Goal: Check status: Check status

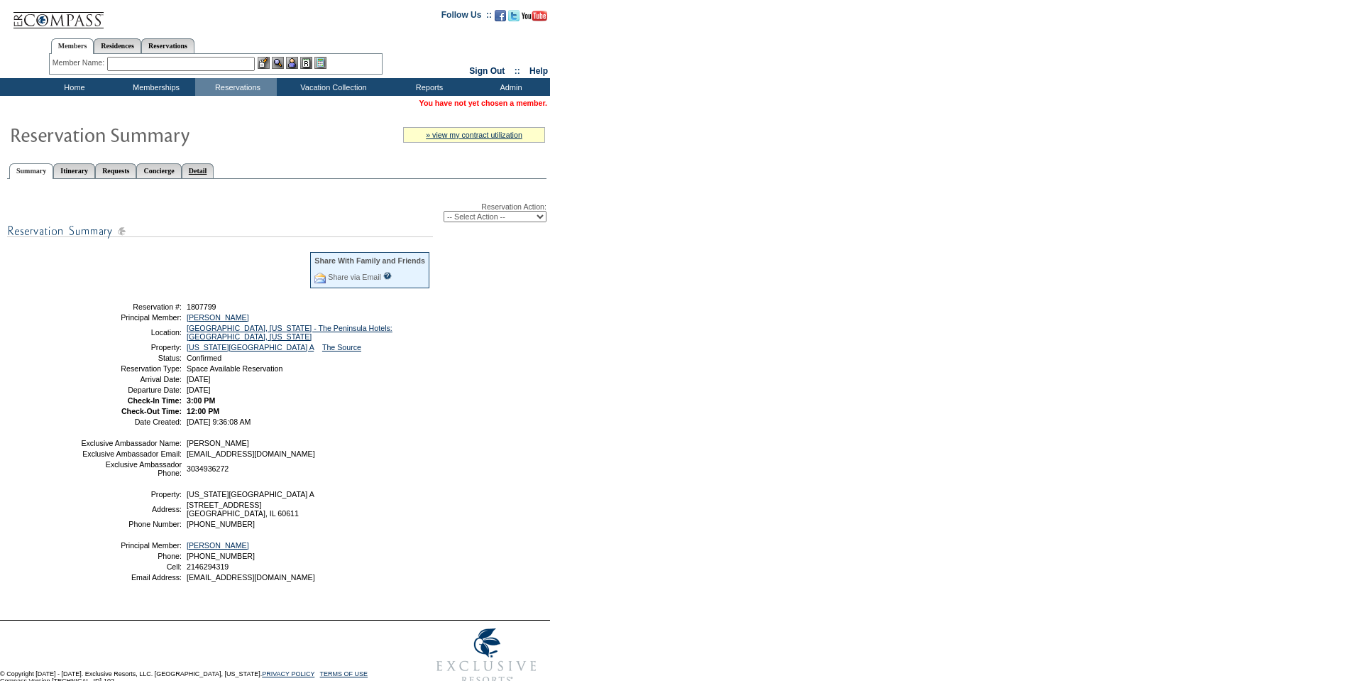
click at [214, 170] on link "Detail" at bounding box center [198, 170] width 33 height 15
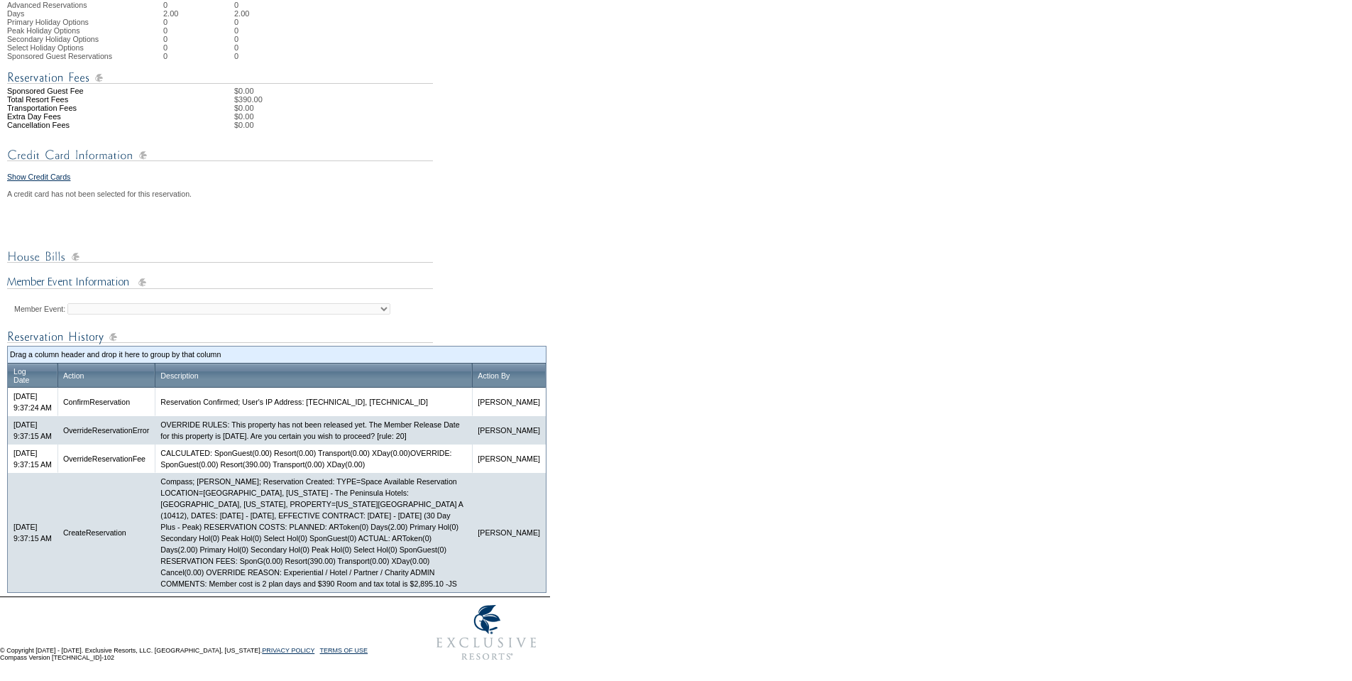
scroll to position [497, 0]
drag, startPoint x: 246, startPoint y: 598, endPoint x: 207, endPoint y: 599, distance: 39.8
click at [207, 592] on td "Compass; Justin Szymik; Reservation Created: TYPE=Space Available Reservation L…" at bounding box center [313, 532] width 317 height 119
copy td "$2,895.10"
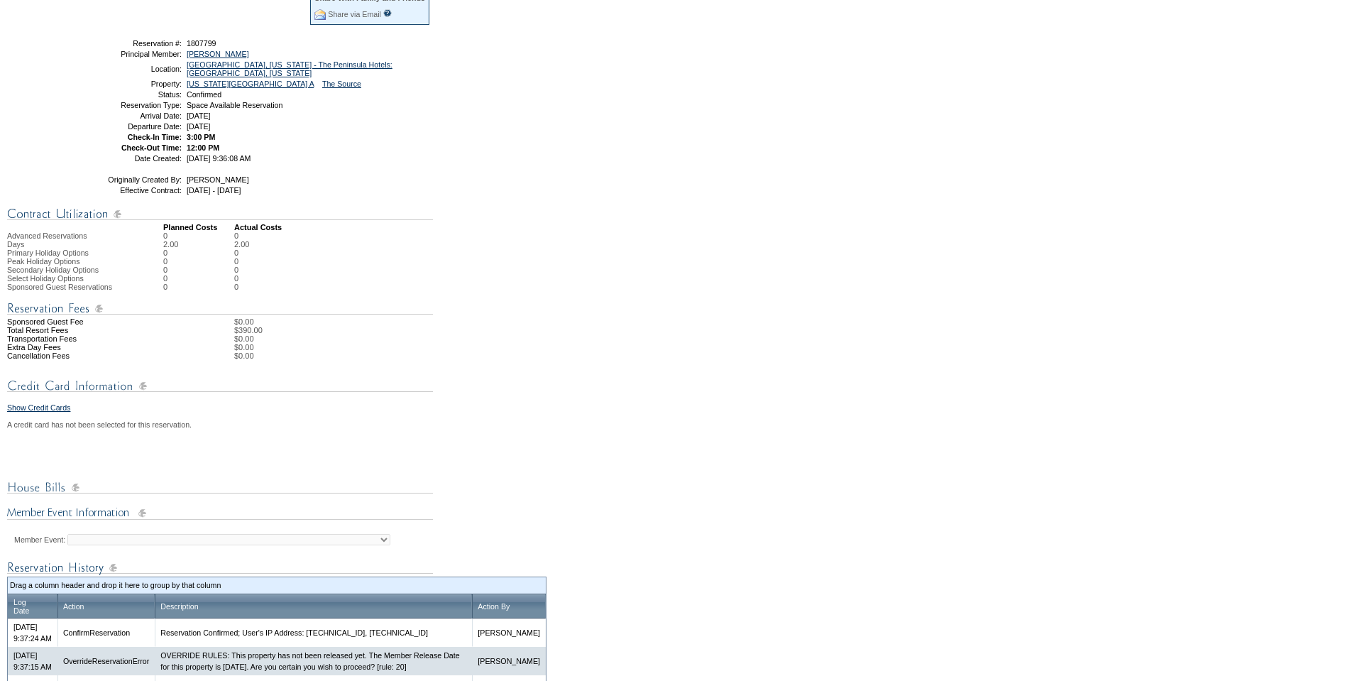
scroll to position [0, 0]
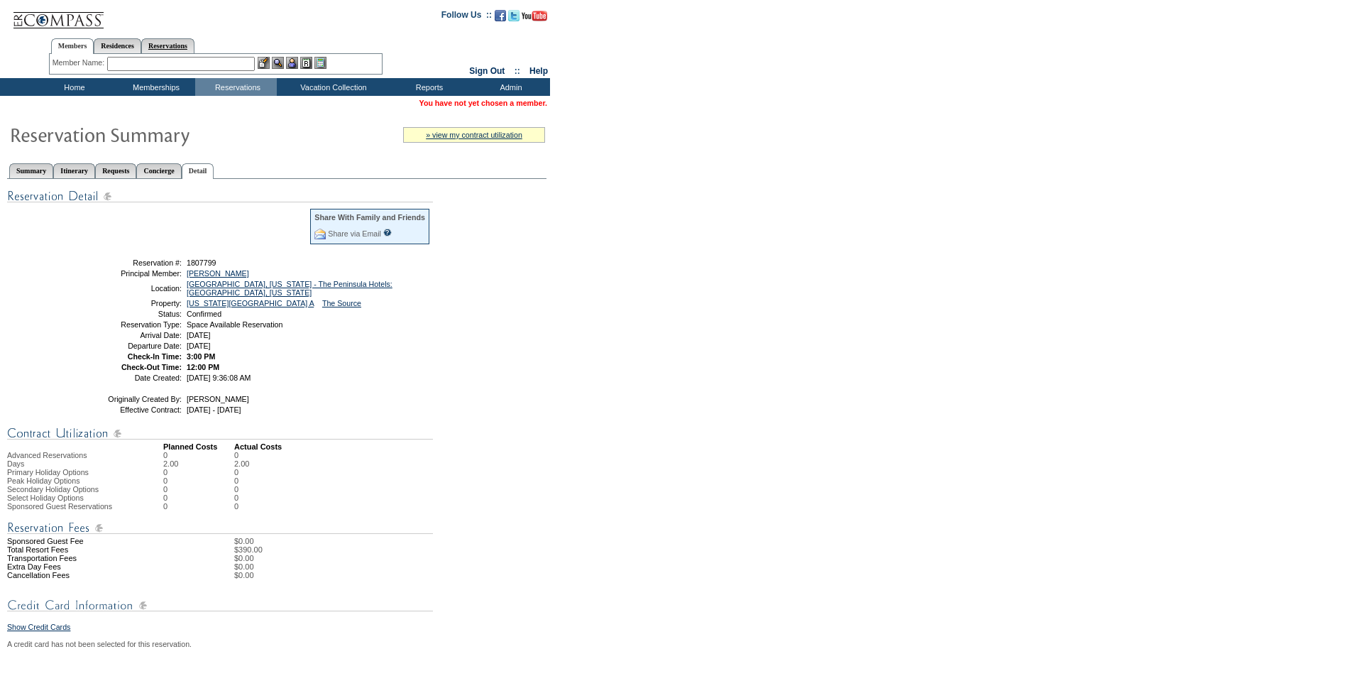
click at [194, 47] on link "Reservations" at bounding box center [167, 45] width 53 height 15
click at [141, 63] on input "javascript:setSearch('Destinations')" at bounding box center [135, 64] width 62 height 14
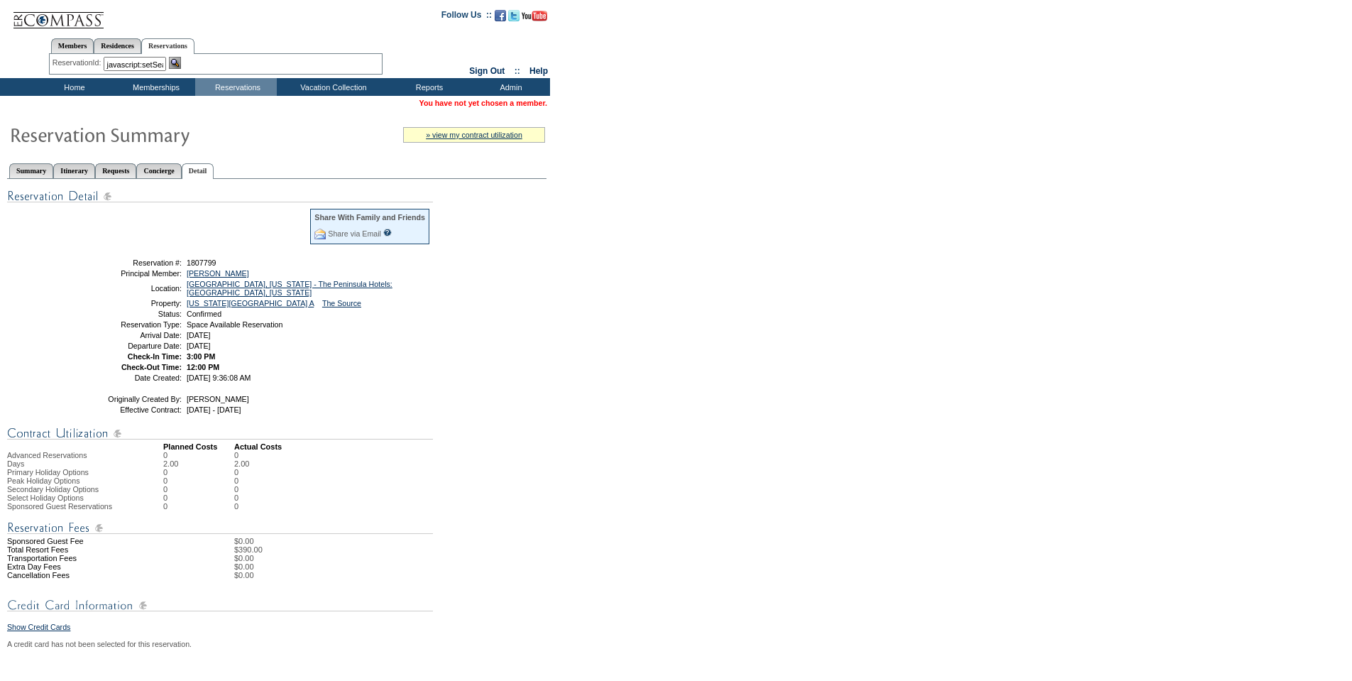
paste input "1809535"
click at [176, 65] on img at bounding box center [175, 63] width 12 height 12
type input "1809535"
